Goal: Check status: Check status

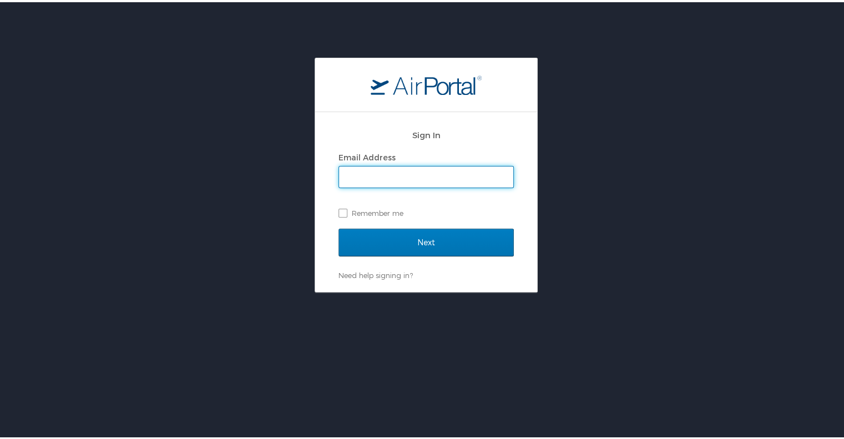
type input "[PERSON_NAME][EMAIL_ADDRESS][PERSON_NAME][DOMAIN_NAME]"
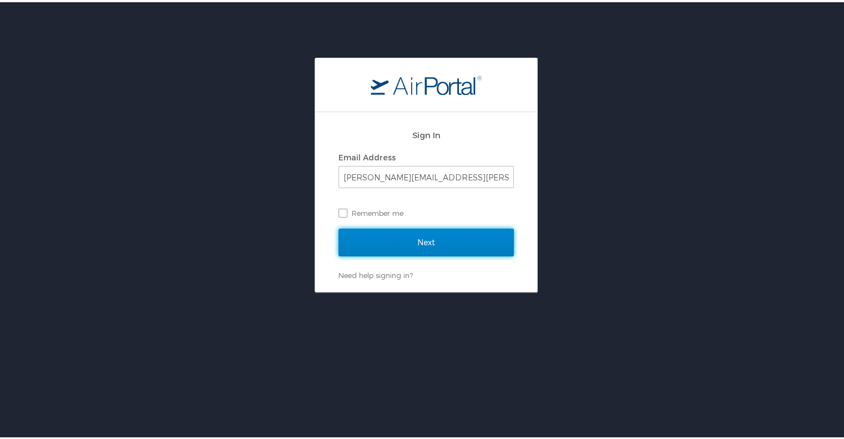
click at [392, 235] on input "Next" at bounding box center [426, 240] width 175 height 28
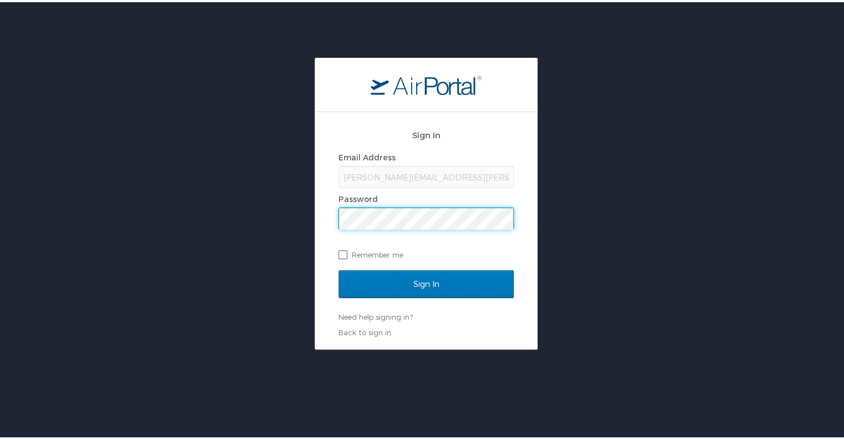
click at [379, 250] on label "Remember me" at bounding box center [426, 252] width 175 height 17
click at [346, 250] on input "Remember me" at bounding box center [342, 251] width 7 height 7
checkbox input "true"
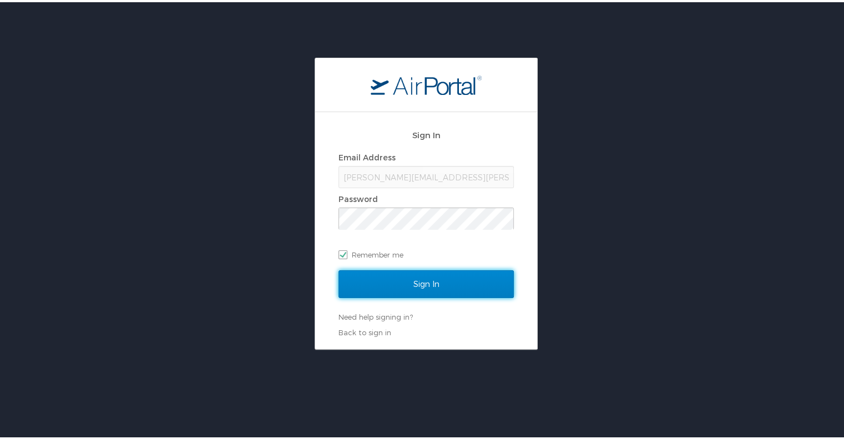
click at [393, 279] on input "Sign In" at bounding box center [426, 282] width 175 height 28
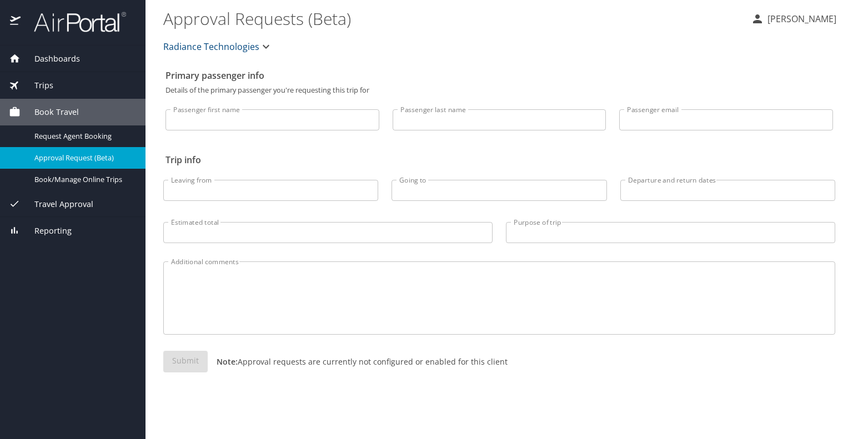
click at [52, 88] on span "Trips" at bounding box center [37, 85] width 33 height 12
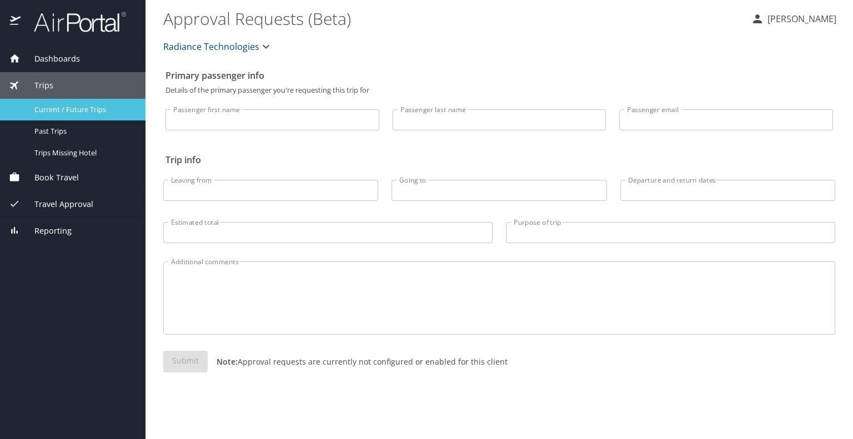
click at [54, 112] on span "Current / Future Trips" at bounding box center [83, 109] width 98 height 11
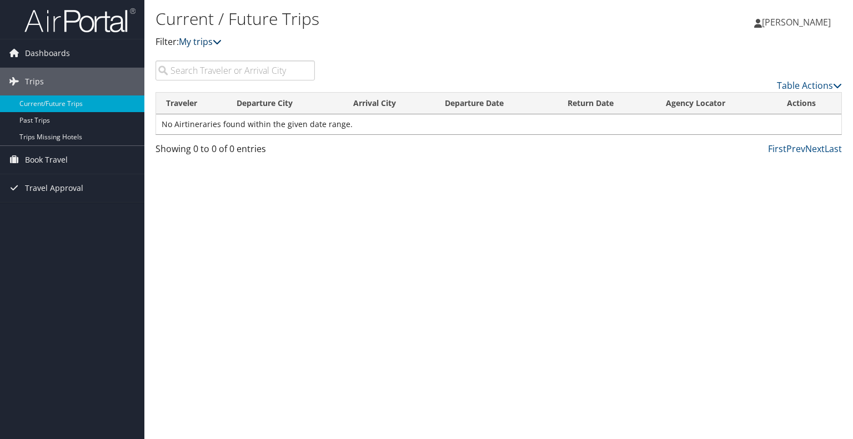
click at [188, 44] on link "My trips" at bounding box center [200, 42] width 43 height 12
click at [221, 43] on icon at bounding box center [217, 41] width 9 height 9
click at [80, 49] on link "Dashboards" at bounding box center [72, 53] width 144 height 28
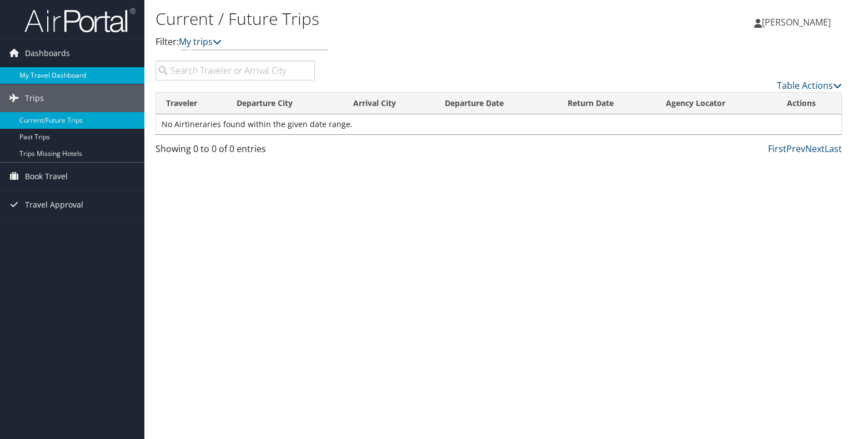
click at [51, 72] on link "My Travel Dashboard" at bounding box center [72, 75] width 144 height 17
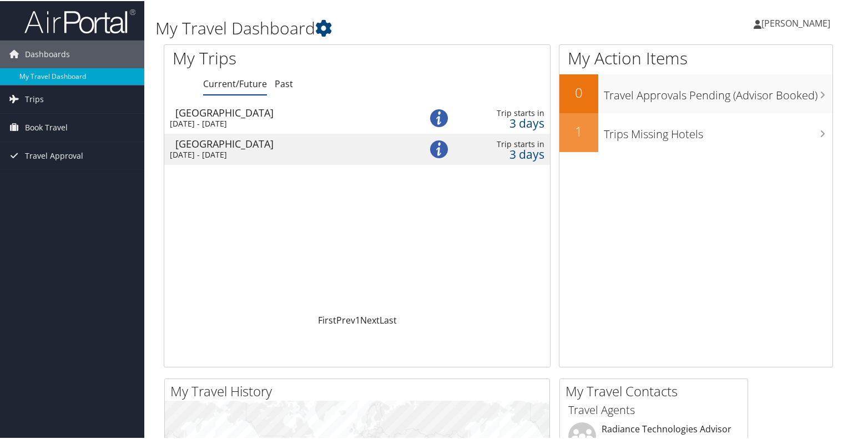
click at [240, 119] on div "Sun 7 Sep 2025 - Sat 13 Sep 2025" at bounding box center [286, 123] width 233 height 10
click at [246, 135] on td "Denver [DATE] - [DATE]" at bounding box center [286, 148] width 244 height 31
